Goal: Task Accomplishment & Management: Manage account settings

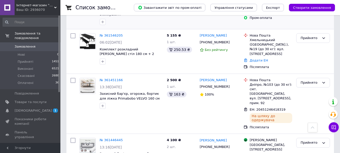
scroll to position [151, 0]
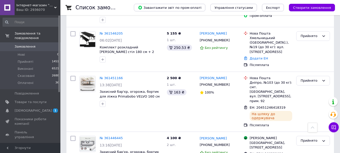
click at [38, 44] on span "Замовлення" at bounding box center [31, 46] width 32 height 5
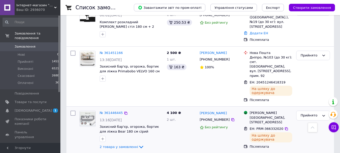
scroll to position [151, 0]
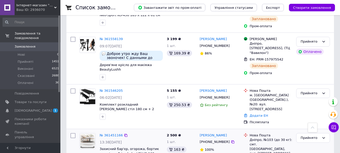
scroll to position [126, 0]
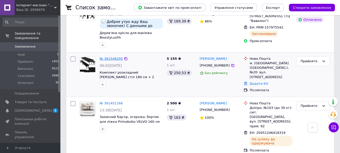
click at [116, 59] on link "№ 361546205" at bounding box center [111, 59] width 23 height 4
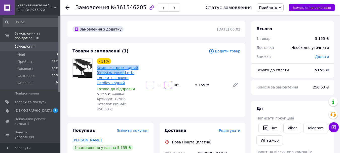
drag, startPoint x: 96, startPoint y: 66, endPoint x: 119, endPoint y: 73, distance: 23.6
click at [118, 73] on div "- 11% Комплект розкладний садовий стіл 180 см + 2 лавки Gardlov чорний Готово д…" at bounding box center [119, 84] width 49 height 55
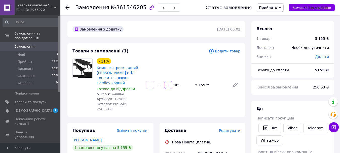
click at [126, 91] on div "5 155 ₴   5 800 ₴" at bounding box center [119, 93] width 45 height 5
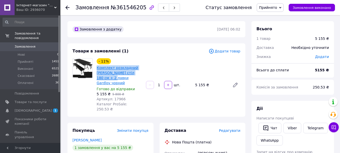
drag, startPoint x: 95, startPoint y: 68, endPoint x: 106, endPoint y: 77, distance: 14.3
click at [106, 77] on div "- 11% Комплект розкладний садовий стіл 180 см + 2 лавки Gardlov чорний Готово д…" at bounding box center [119, 84] width 49 height 55
copy link "Комплект розкладний садовий стіл 180 см + 2 лавки"
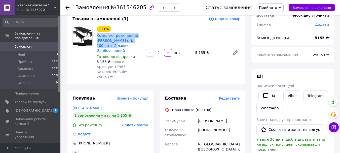
scroll to position [75, 0]
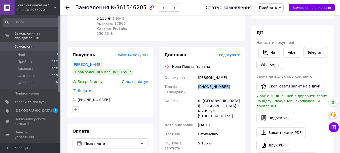
drag, startPoint x: 229, startPoint y: 76, endPoint x: 158, endPoint y: 117, distance: 81.1
click at [200, 82] on div "[PHONE_NUMBER]" at bounding box center [219, 89] width 45 height 14
copy div "380679663285"
drag, startPoint x: 231, startPoint y: 68, endPoint x: 196, endPoint y: 72, distance: 35.7
click at [198, 73] on div "Борщевський Валентин" at bounding box center [219, 77] width 45 height 9
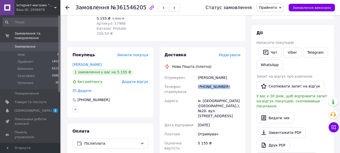
copy div "Борщевський Валентин"
drag, startPoint x: 202, startPoint y: 90, endPoint x: 229, endPoint y: 90, distance: 27.7
click at [229, 96] on div "м. [GEOGRAPHIC_DATA] ([GEOGRAPHIC_DATA].), №20: вул. [STREET_ADDRESS]" at bounding box center [219, 108] width 45 height 24
copy div "Хмельницький"
click at [26, 42] on link "Замовлення 0" at bounding box center [31, 46] width 62 height 9
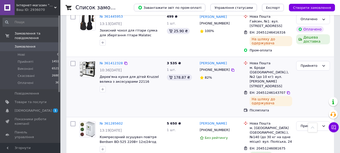
scroll to position [352, 0]
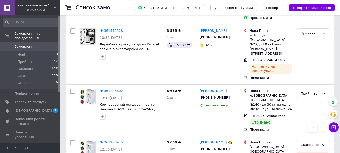
click at [33, 44] on span "Замовлення" at bounding box center [31, 46] width 32 height 5
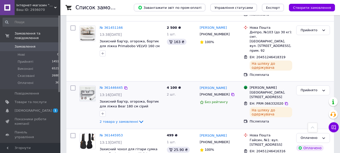
scroll to position [302, 0]
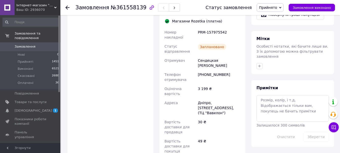
scroll to position [252, 0]
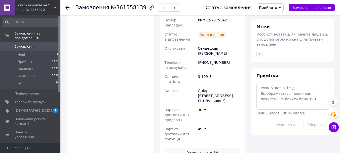
click at [208, 147] on button "Роздрукувати ЕН" at bounding box center [203, 152] width 76 height 10
click at [23, 44] on span "Замовлення" at bounding box center [25, 46] width 21 height 5
